Goal: Task Accomplishment & Management: Complete application form

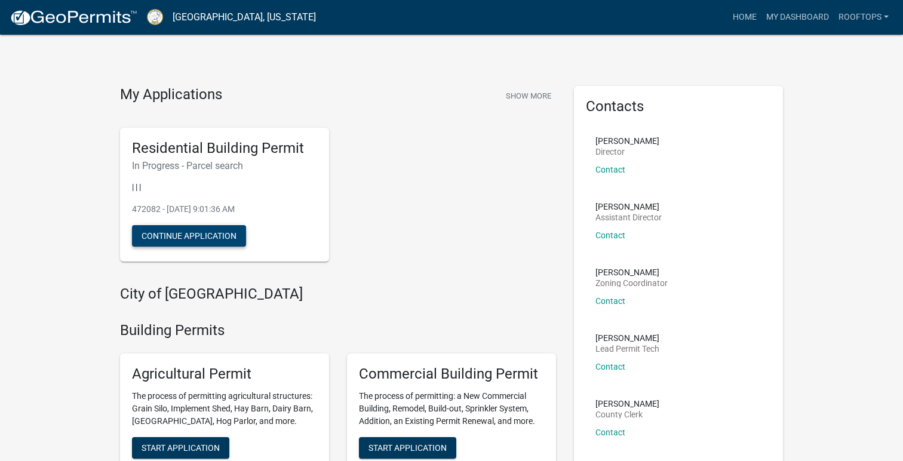
click at [177, 235] on button "Continue Application" at bounding box center [189, 236] width 114 height 22
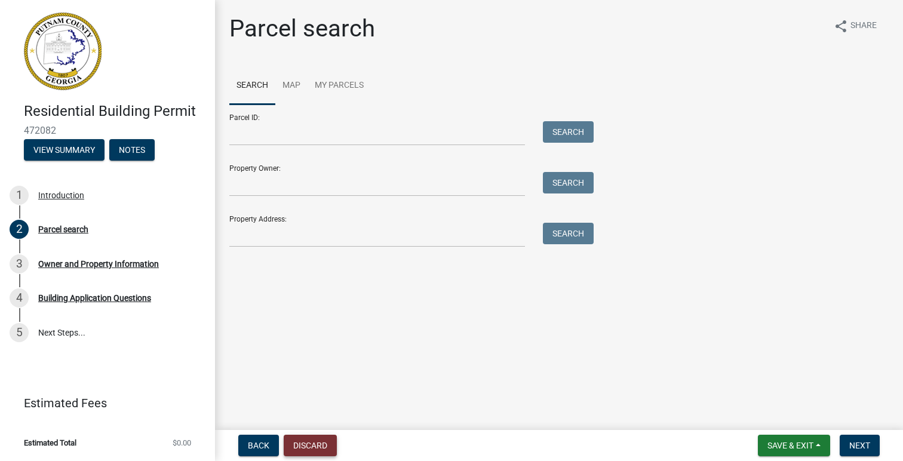
click at [309, 438] on button "Discard" at bounding box center [310, 446] width 53 height 22
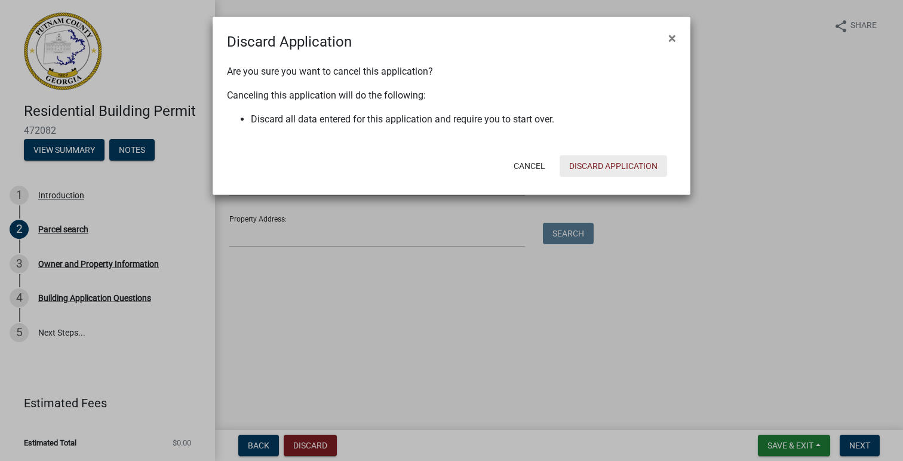
click at [625, 165] on button "Discard Application" at bounding box center [614, 166] width 108 height 22
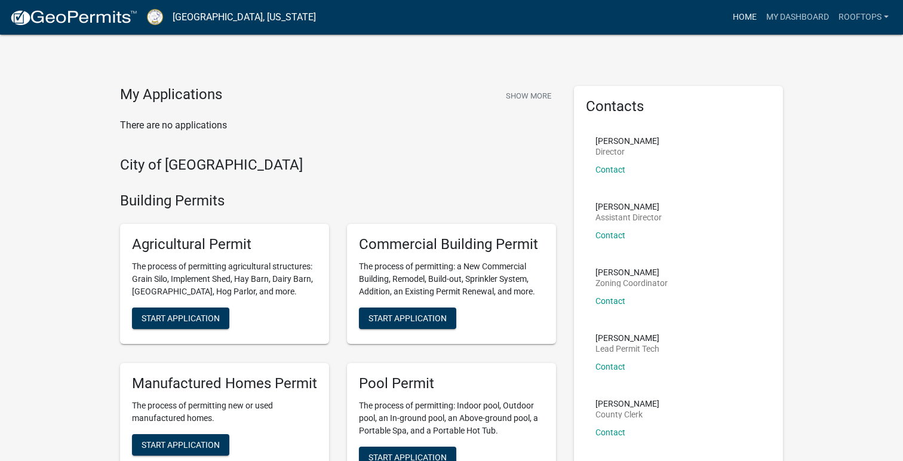
click at [742, 13] on link "Home" at bounding box center [744, 17] width 33 height 23
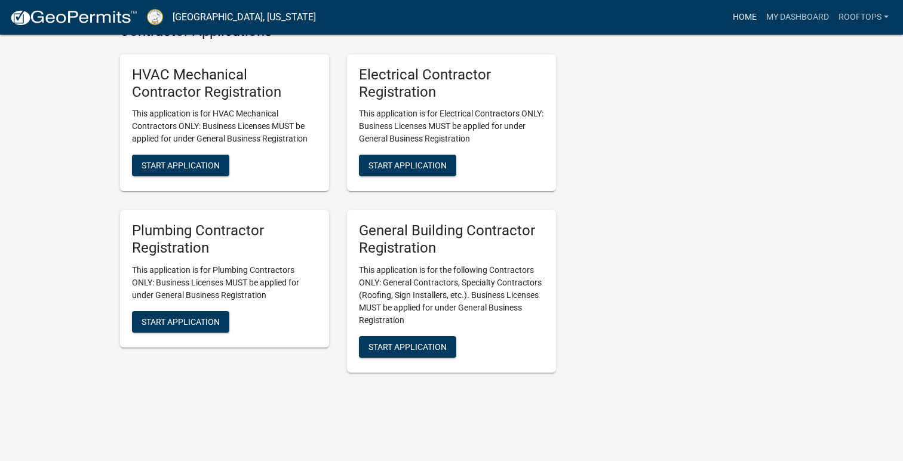
scroll to position [2424, 0]
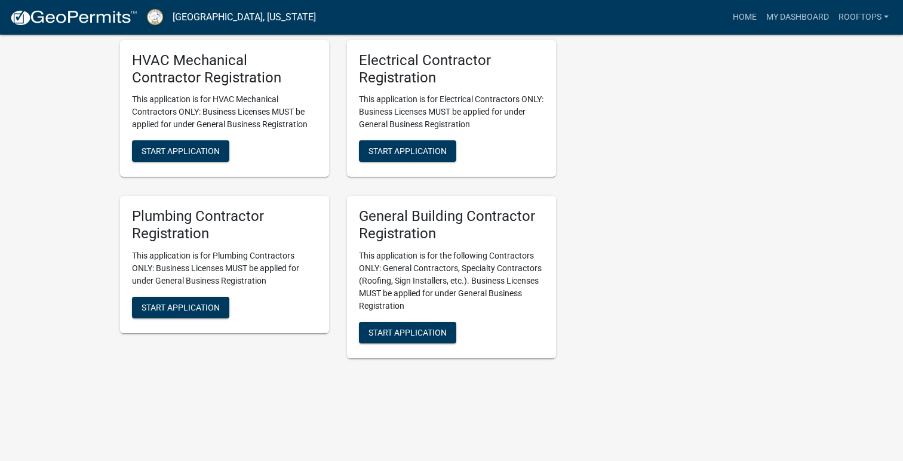
click at [64, 18] on img at bounding box center [74, 18] width 128 height 18
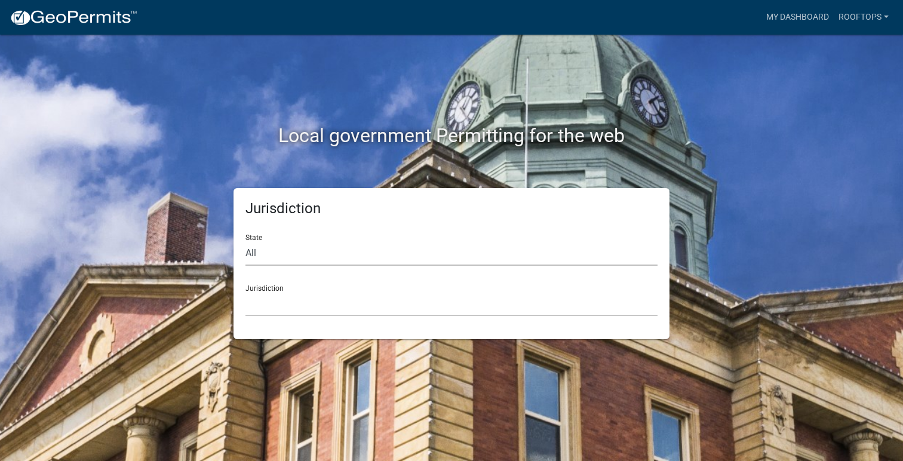
click at [256, 253] on select "All [US_STATE] [US_STATE] [US_STATE] [US_STATE] [US_STATE] [US_STATE] [US_STATE…" at bounding box center [451, 253] width 412 height 24
select select "[US_STATE]"
click at [245, 241] on select "All [US_STATE] [US_STATE] [US_STATE] [US_STATE] [US_STATE] [US_STATE] [US_STATE…" at bounding box center [451, 253] width 412 height 24
click at [288, 301] on select "[GEOGRAPHIC_DATA], [US_STATE][PERSON_NAME][GEOGRAPHIC_DATA], [US_STATE][PERSON_…" at bounding box center [451, 304] width 412 height 24
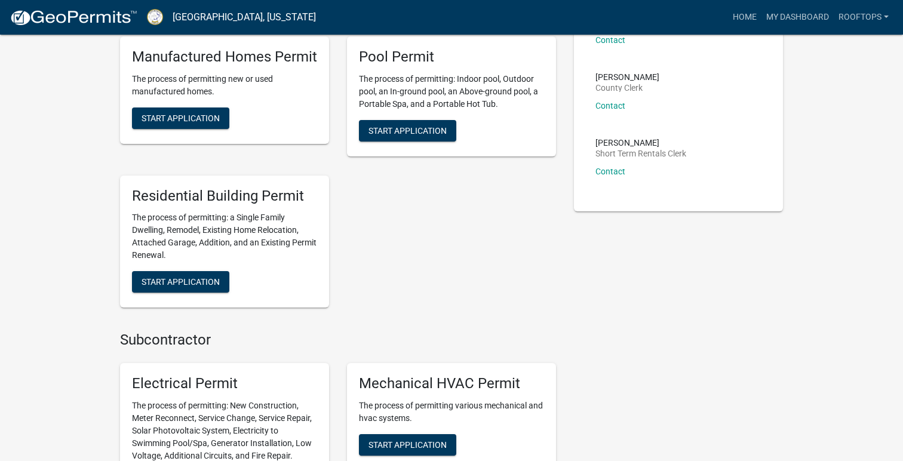
scroll to position [336, 0]
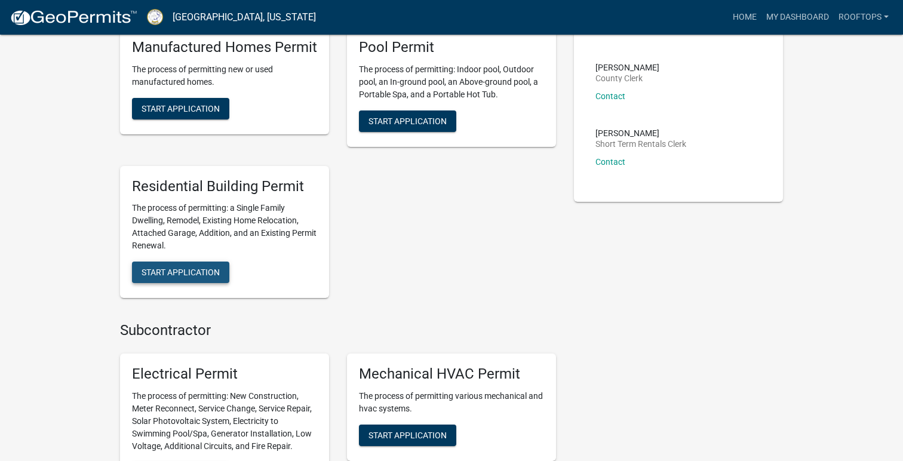
click at [201, 271] on span "Start Application" at bounding box center [181, 273] width 78 height 10
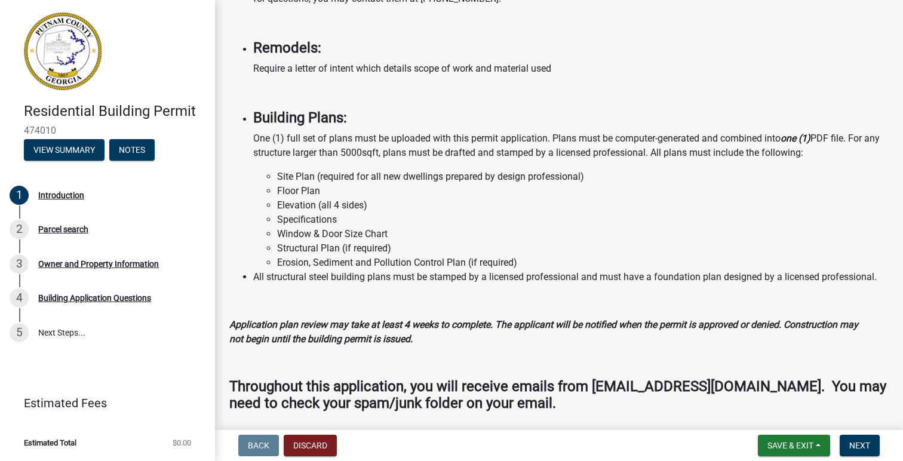
scroll to position [946, 0]
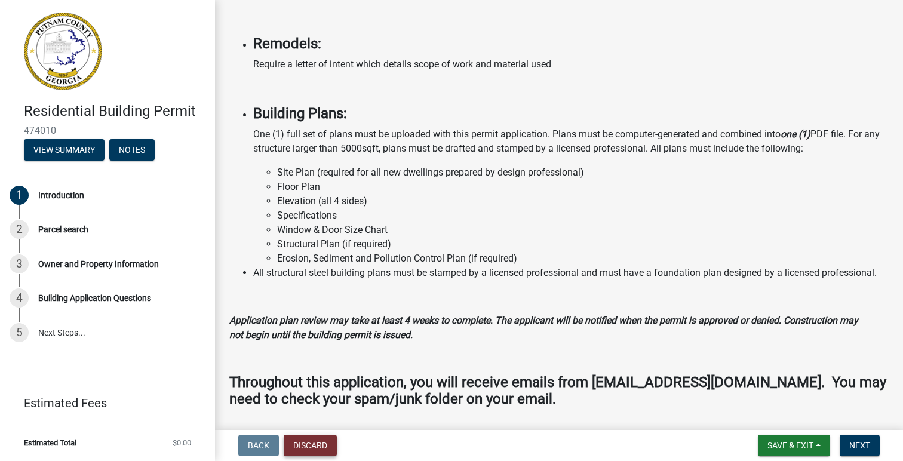
click at [308, 443] on button "Discard" at bounding box center [310, 446] width 53 height 22
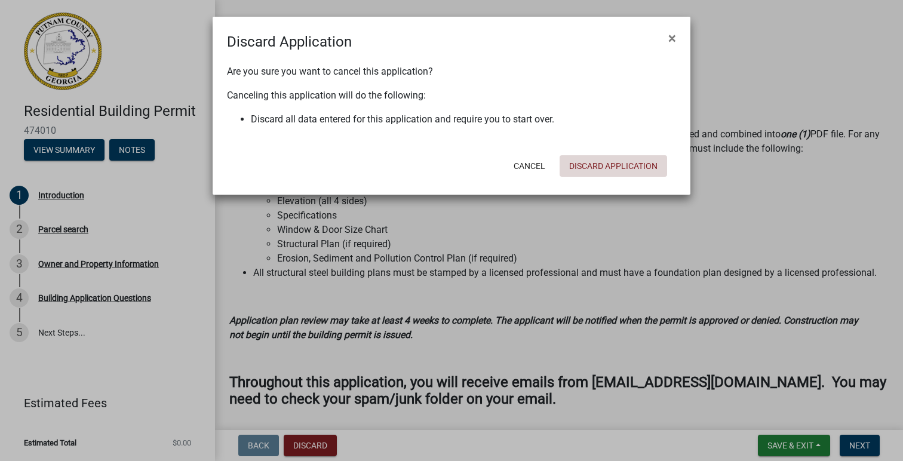
click at [614, 165] on button "Discard Application" at bounding box center [614, 166] width 108 height 22
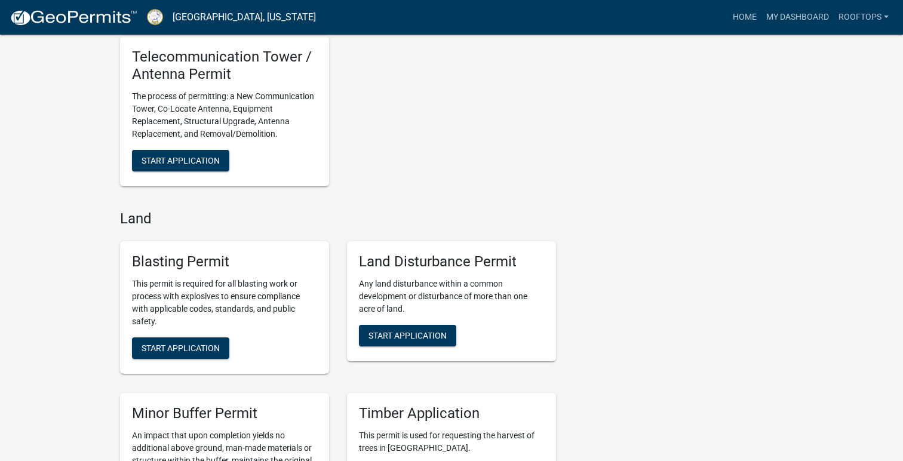
scroll to position [1399, 0]
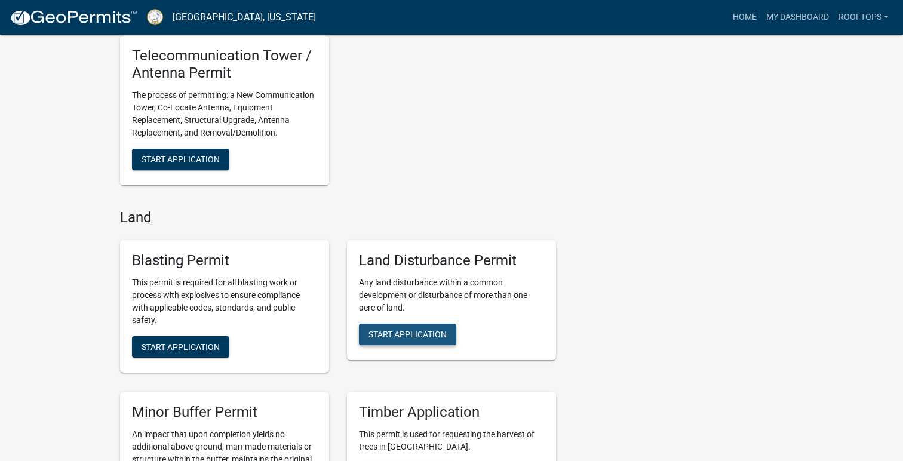
click at [407, 339] on span "Start Application" at bounding box center [407, 335] width 78 height 10
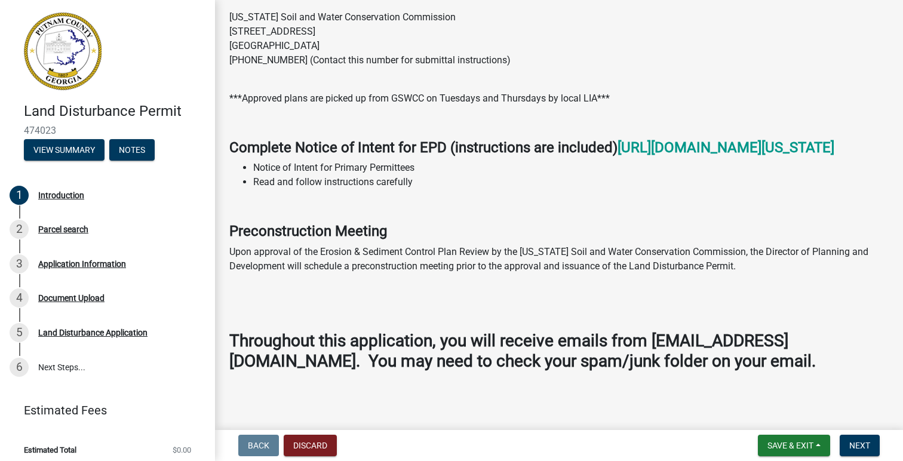
scroll to position [751, 0]
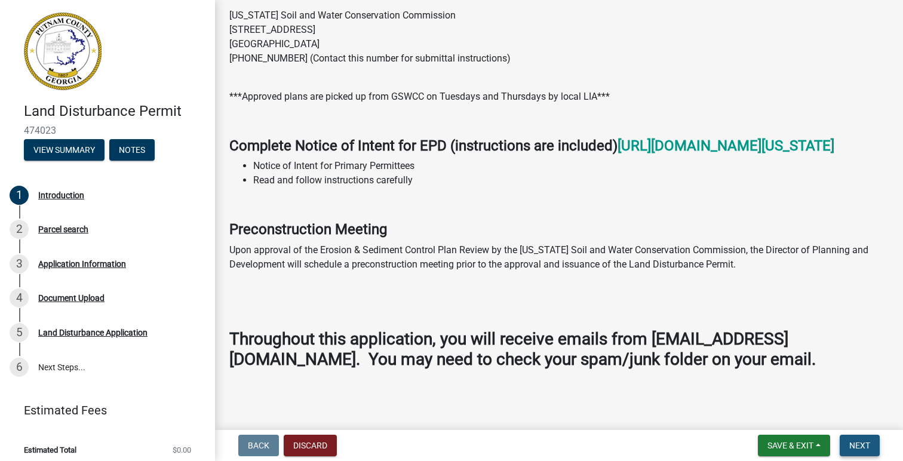
click at [856, 449] on span "Next" at bounding box center [859, 446] width 21 height 10
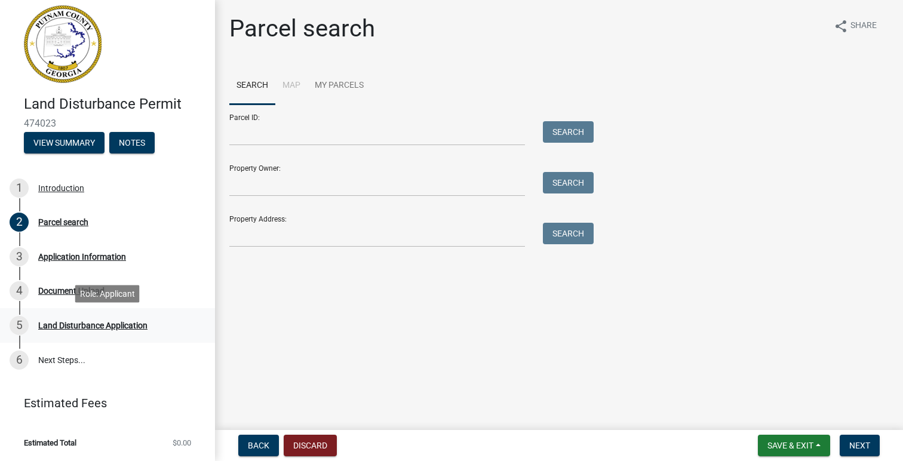
scroll to position [0, 0]
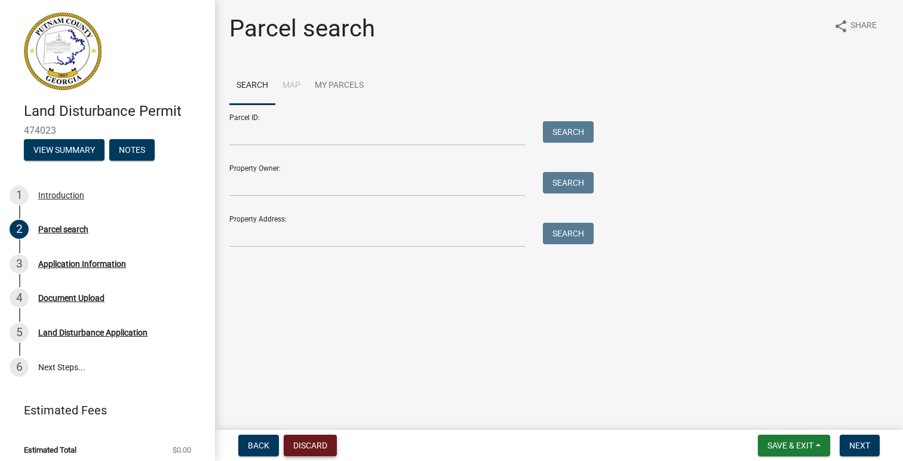
click at [300, 444] on button "Discard" at bounding box center [310, 446] width 53 height 22
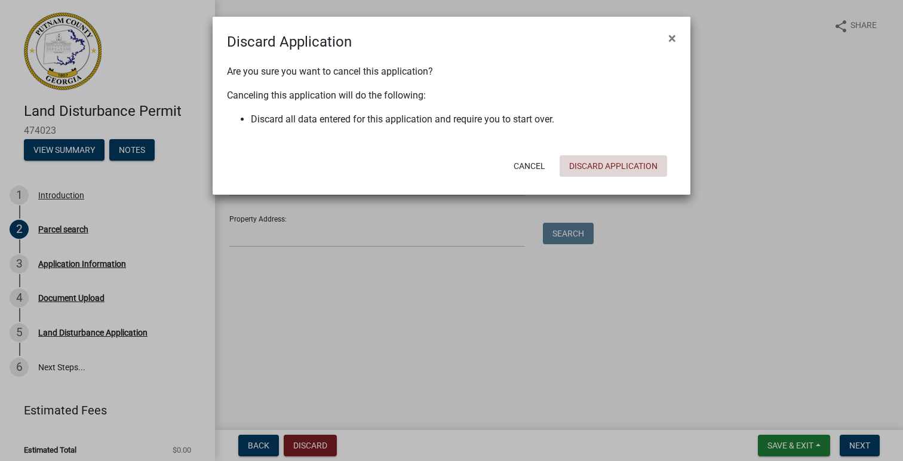
click at [624, 167] on button "Discard Application" at bounding box center [614, 166] width 108 height 22
